Goal: Book appointment/travel/reservation

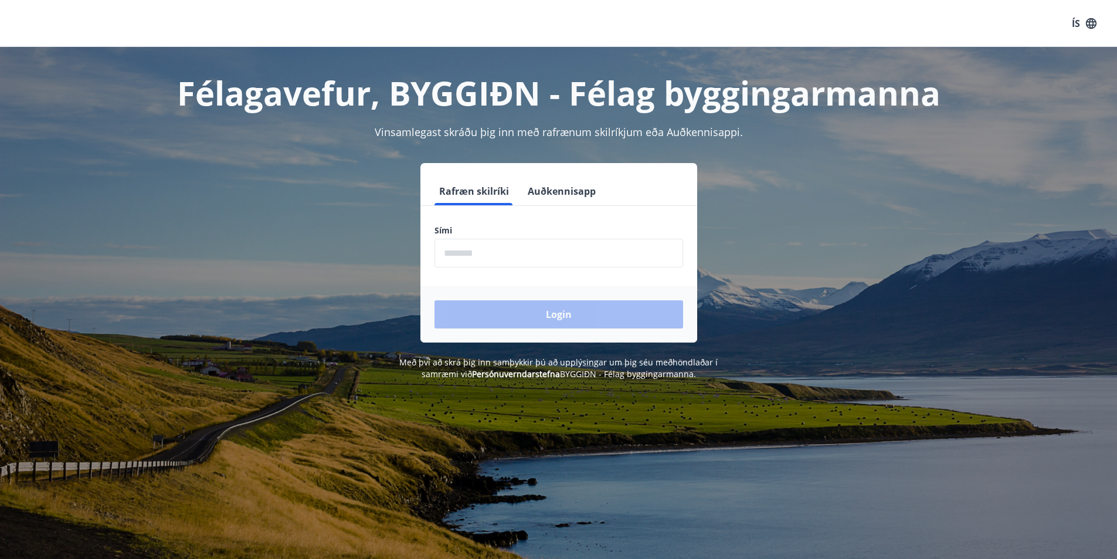
click at [513, 249] on input "phone" at bounding box center [559, 253] width 249 height 29
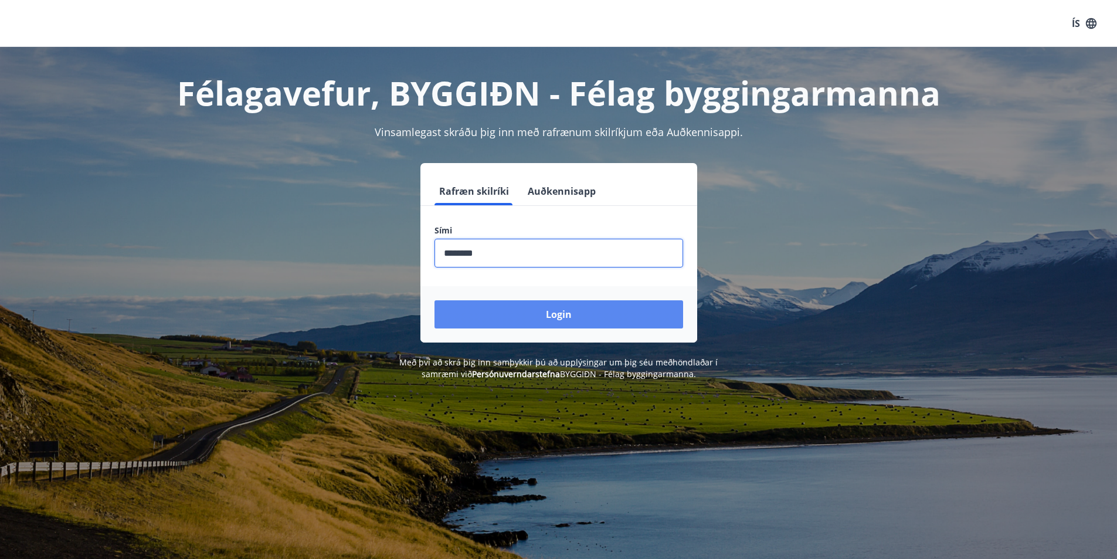
type input "********"
click at [551, 311] on button "Login" at bounding box center [559, 314] width 249 height 28
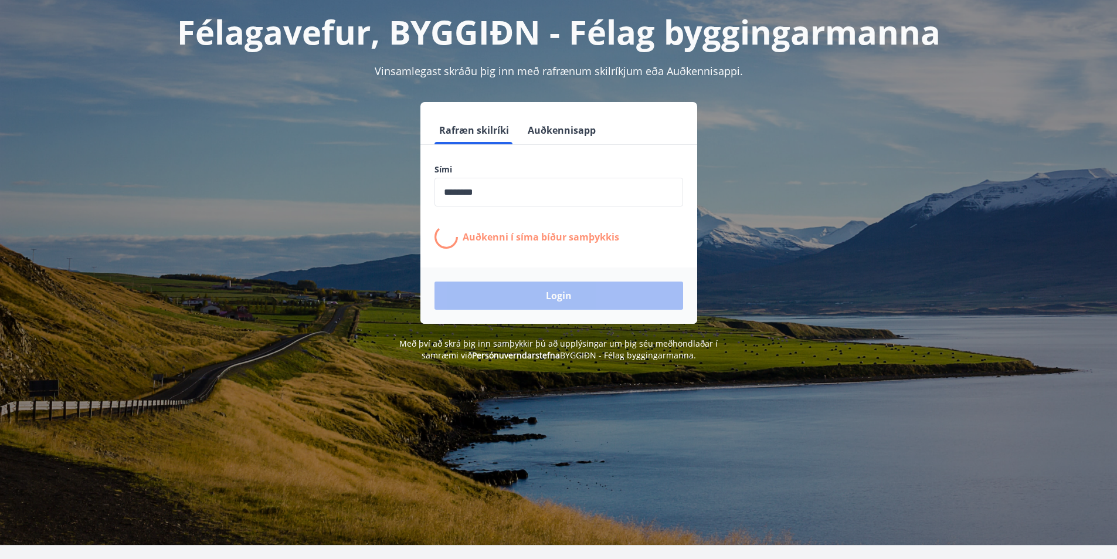
scroll to position [117, 0]
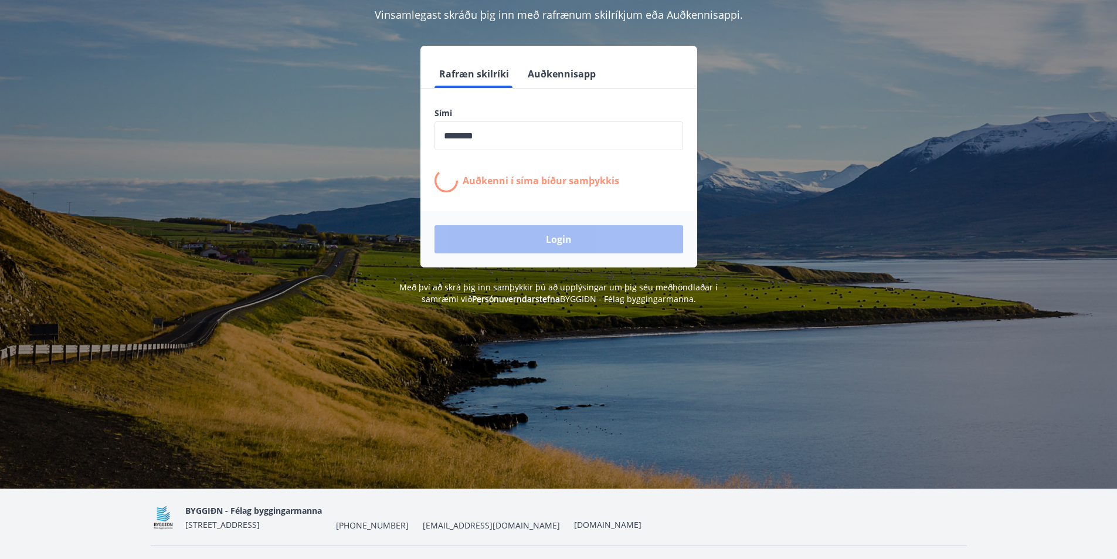
click at [238, 124] on div "Rafræn skilríki Auðkennisapp Sími ​ Auðkenni í síma bíður samþykkis Login" at bounding box center [559, 157] width 816 height 222
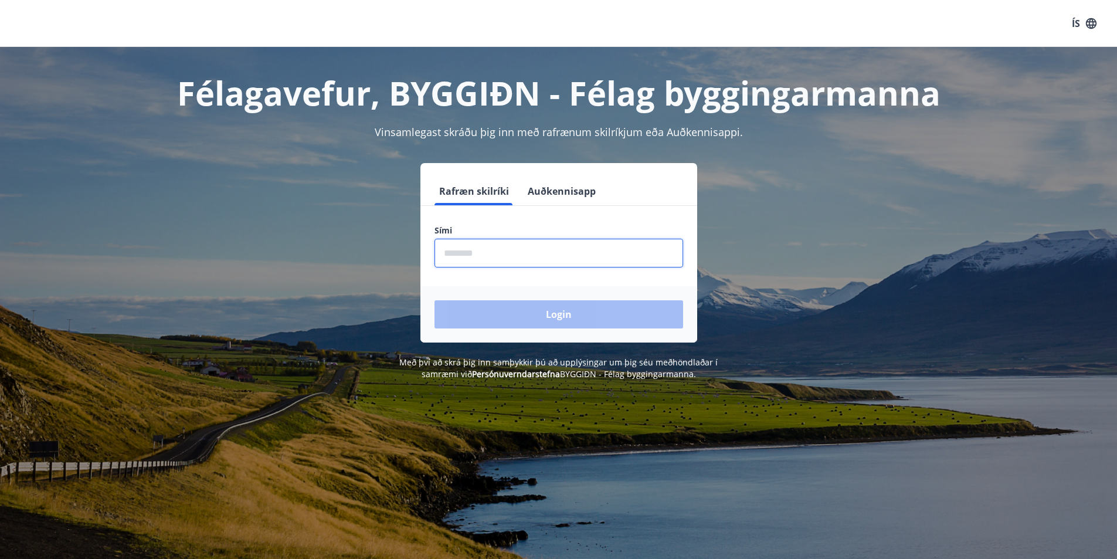
click at [510, 249] on input "phone" at bounding box center [559, 253] width 249 height 29
type input "********"
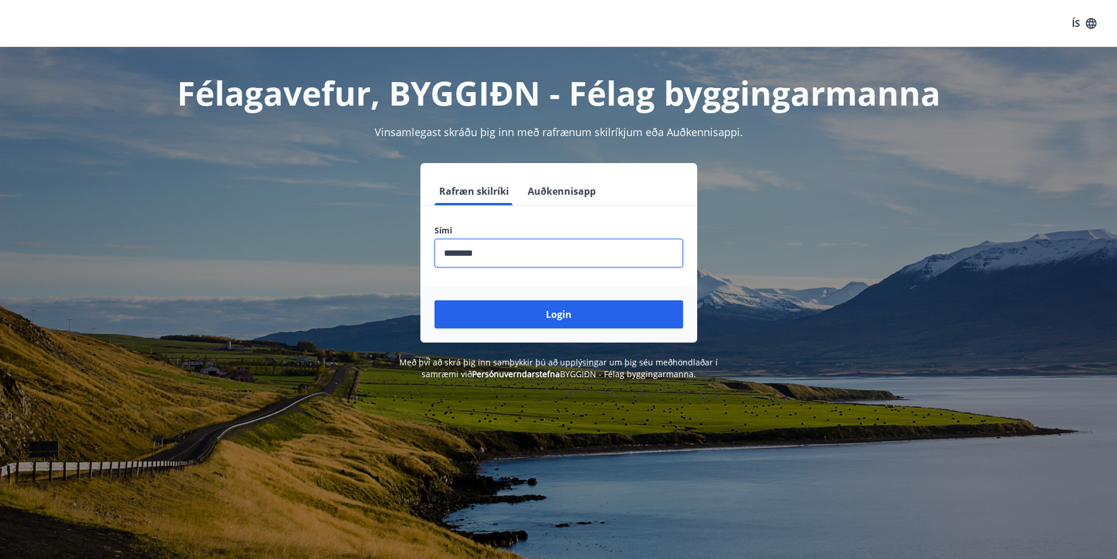
click at [528, 311] on button "Login" at bounding box center [559, 314] width 249 height 28
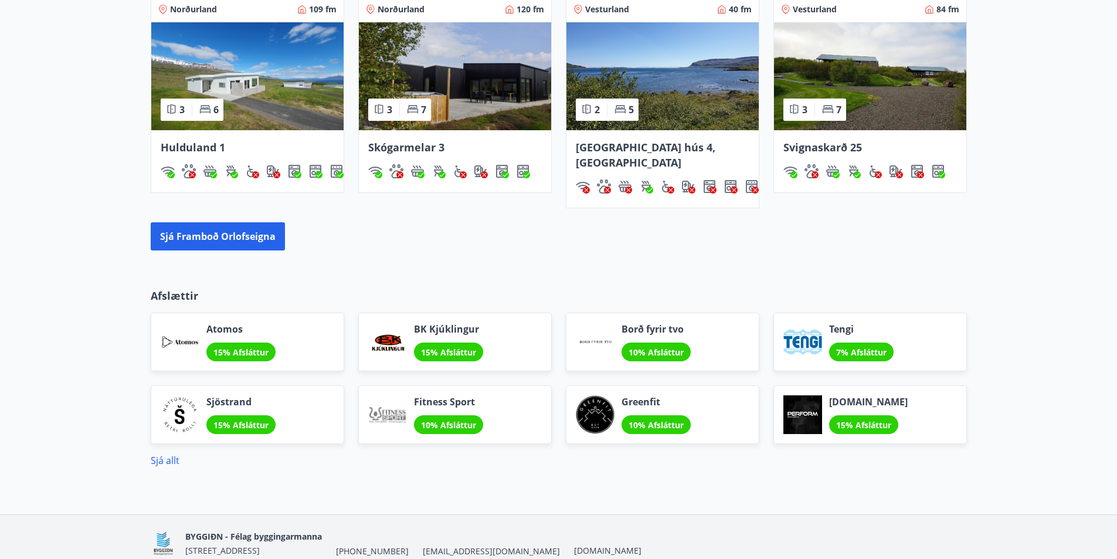
scroll to position [762, 0]
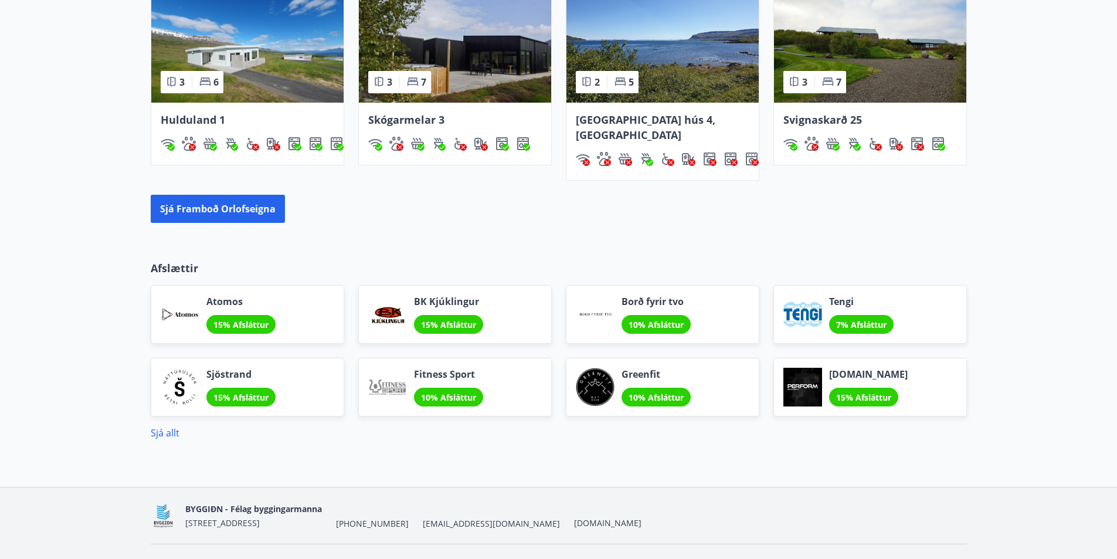
click at [832, 117] on span "Svignaskarð 25" at bounding box center [822, 120] width 79 height 14
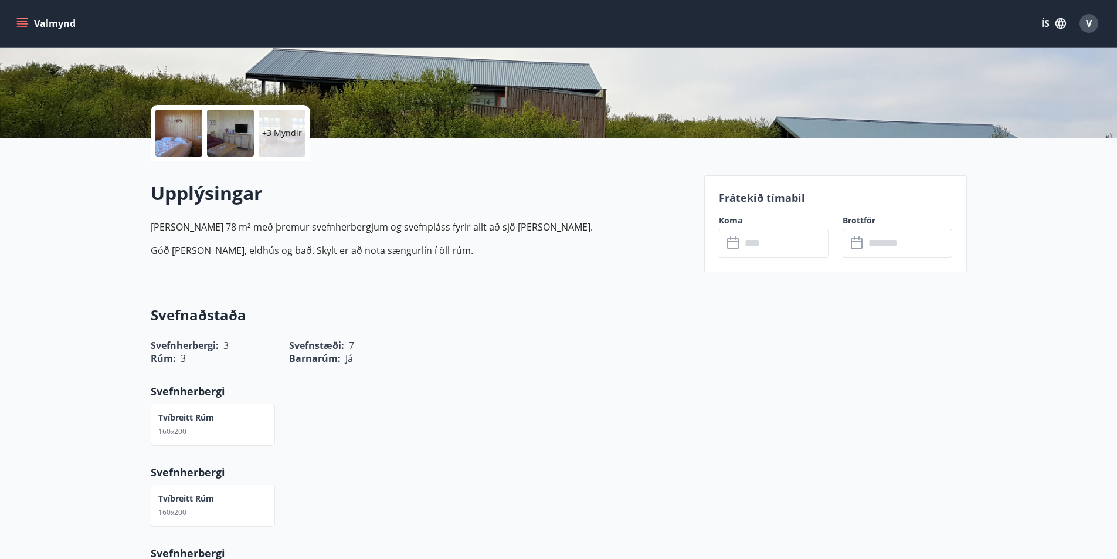
scroll to position [235, 0]
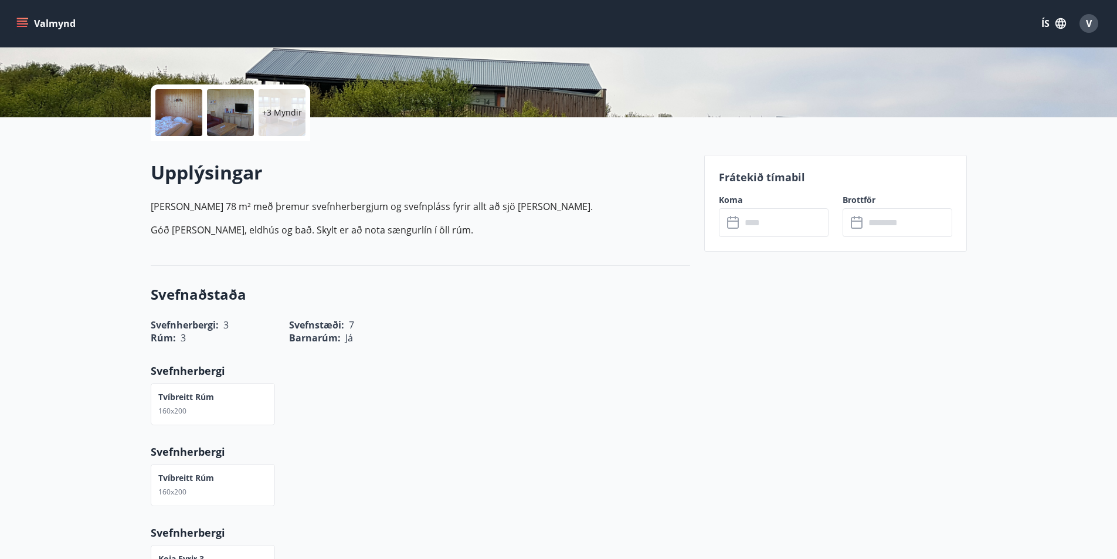
click at [759, 222] on input "text" at bounding box center [784, 222] width 87 height 29
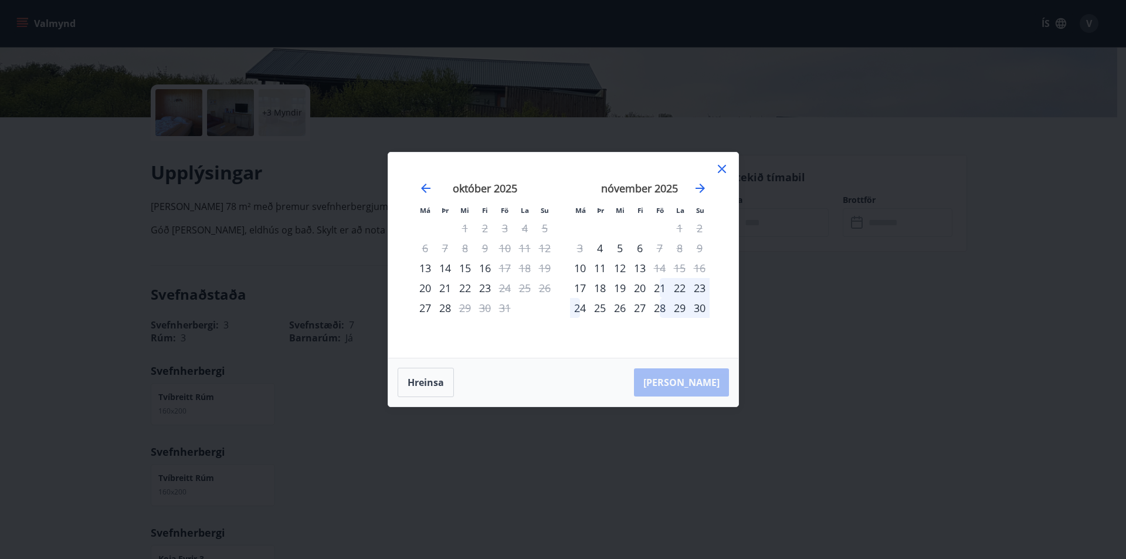
click at [723, 167] on icon at bounding box center [722, 169] width 14 height 14
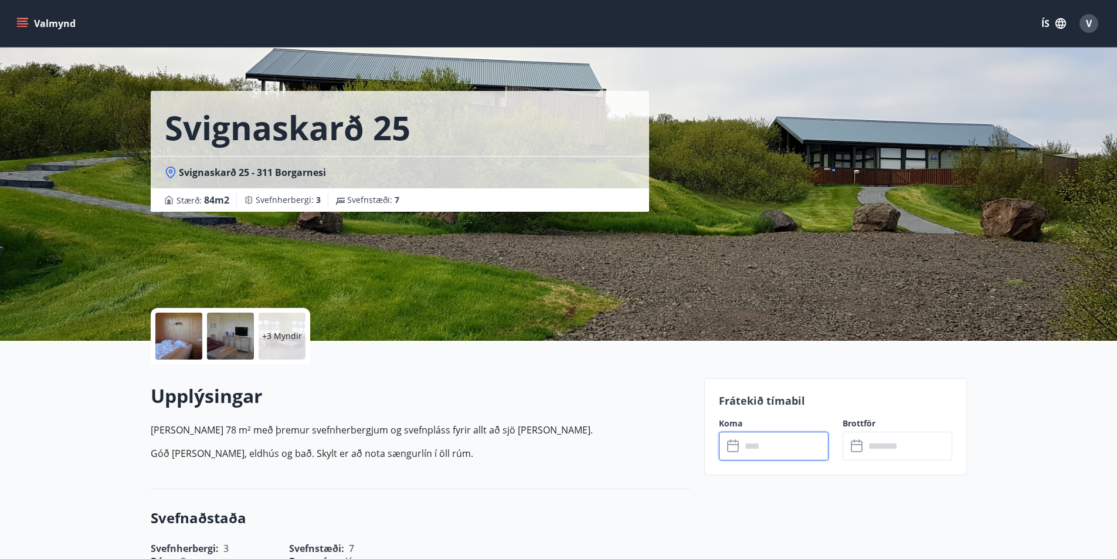
scroll to position [7, 0]
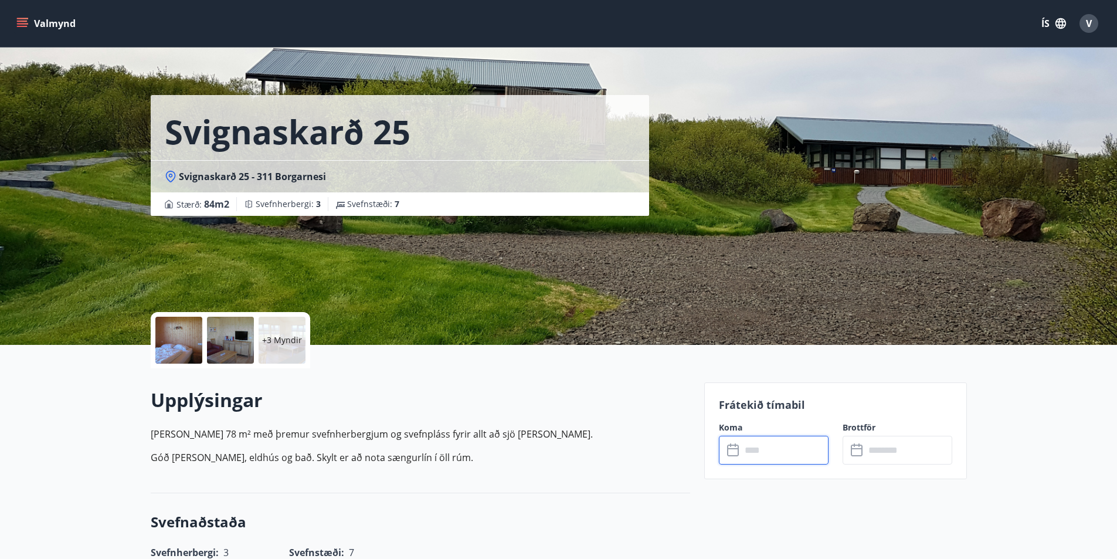
click at [768, 454] on input "text" at bounding box center [784, 450] width 87 height 29
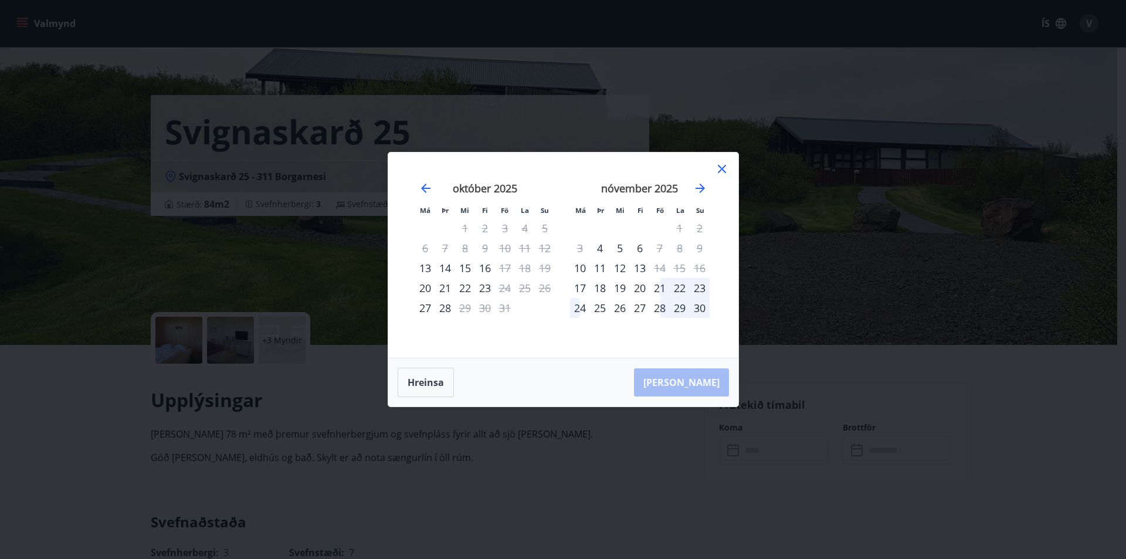
click at [731, 170] on div "Má Þr Mi Fi Fö La Su Má Þr Mi Fi Fö La Su september 2025 1 2 3 4 5 6 7 8 9 10 1…" at bounding box center [563, 254] width 350 height 205
click at [732, 168] on div "Má Þr Mi Fi Fö La Su Má Þr Mi Fi Fö La Su september 2025 1 2 3 4 5 6 7 8 9 10 1…" at bounding box center [563, 254] width 350 height 205
click at [721, 167] on icon at bounding box center [722, 169] width 14 height 14
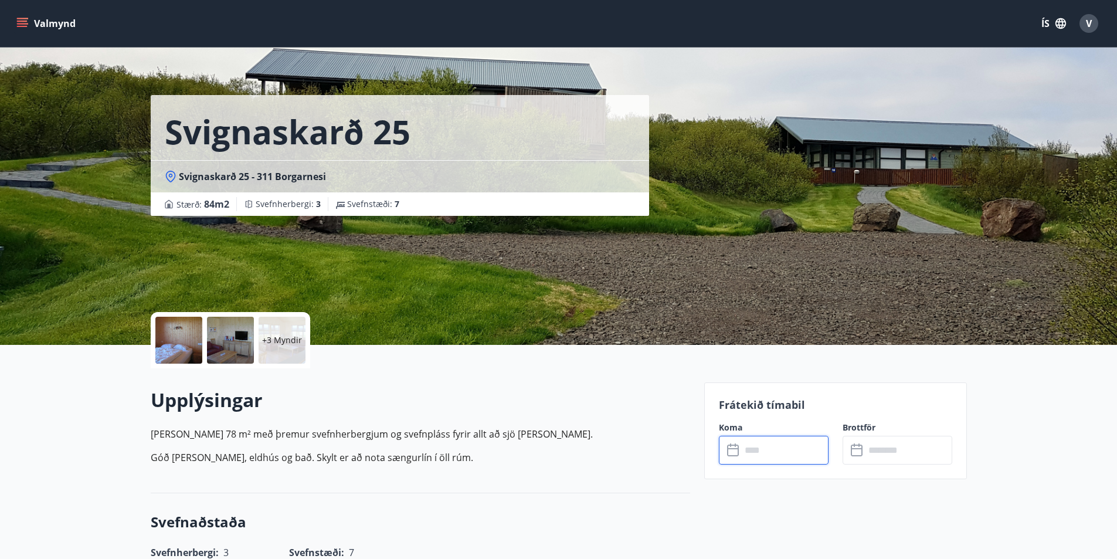
scroll to position [0, 0]
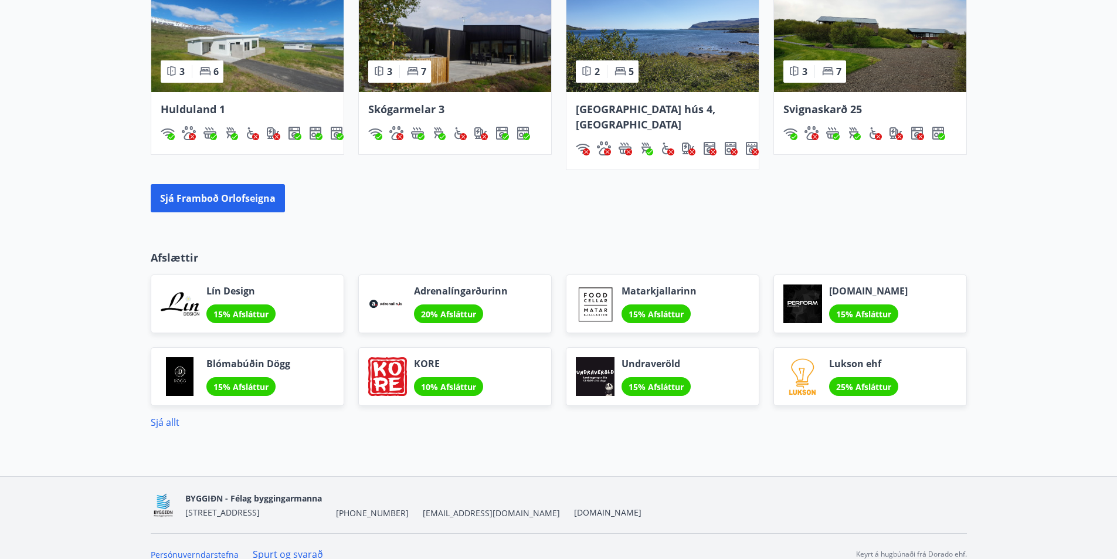
scroll to position [773, 0]
